Goal: Find specific page/section: Find specific page/section

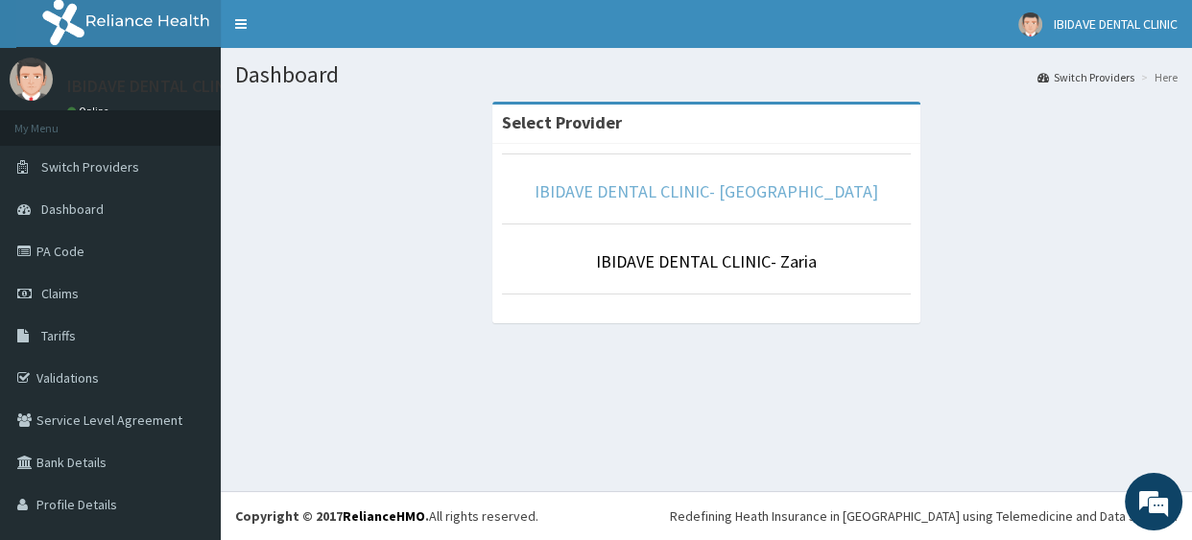
click at [721, 199] on link "IBIDAVE DENTAL CLINIC- [GEOGRAPHIC_DATA]" at bounding box center [705, 191] width 343 height 22
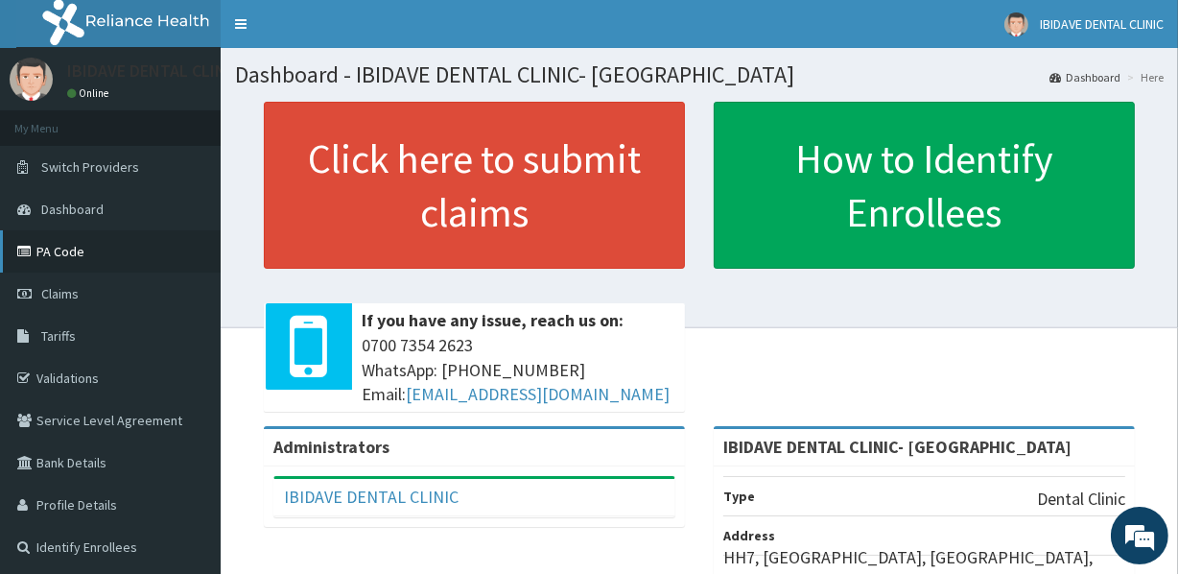
click at [109, 252] on link "PA Code" at bounding box center [110, 251] width 221 height 42
